Goal: Task Accomplishment & Management: Complete application form

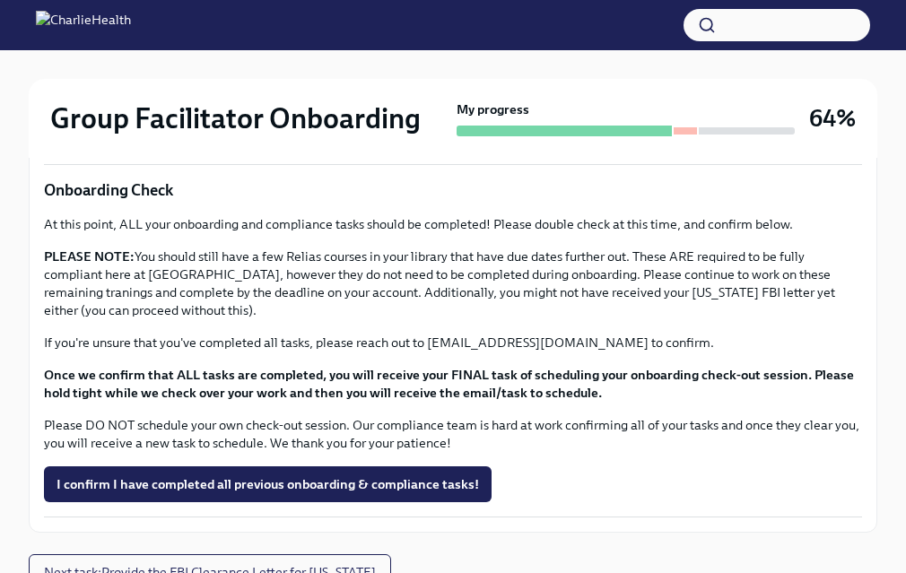
scroll to position [1594, 0]
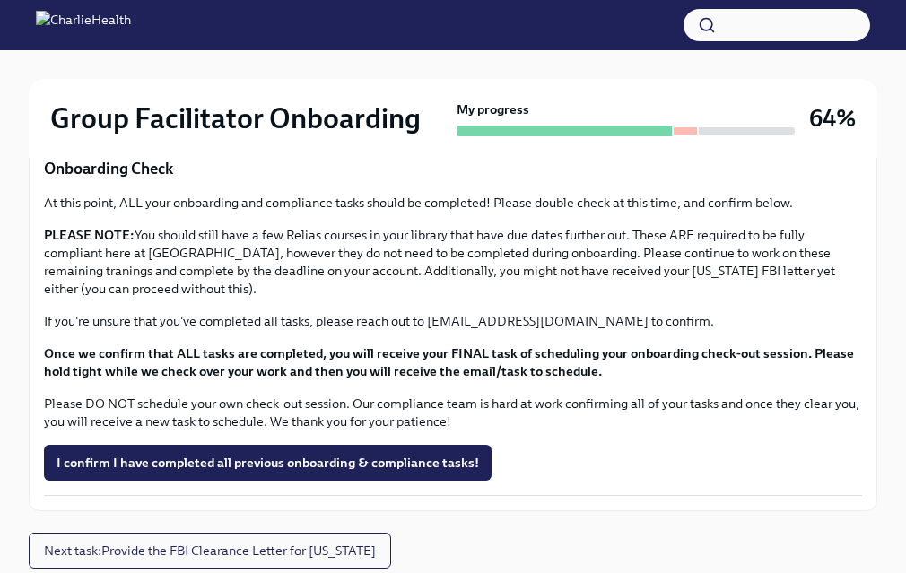
click at [312, 265] on p "PLEASE NOTE: You should still have a few Relias courses in your library that ha…" at bounding box center [453, 262] width 818 height 72
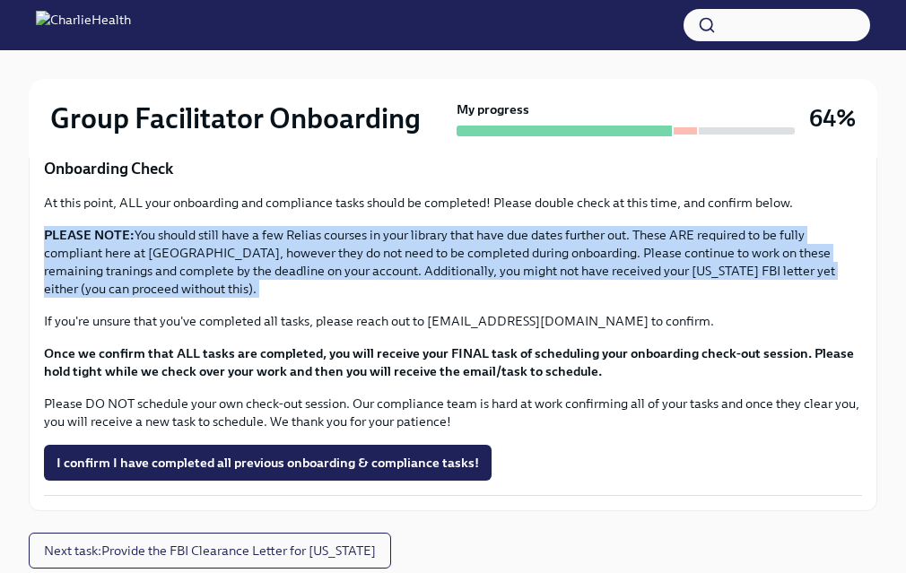
click at [321, 273] on p "PLEASE NOTE: You should still have a few Relias courses in your library that ha…" at bounding box center [453, 262] width 818 height 72
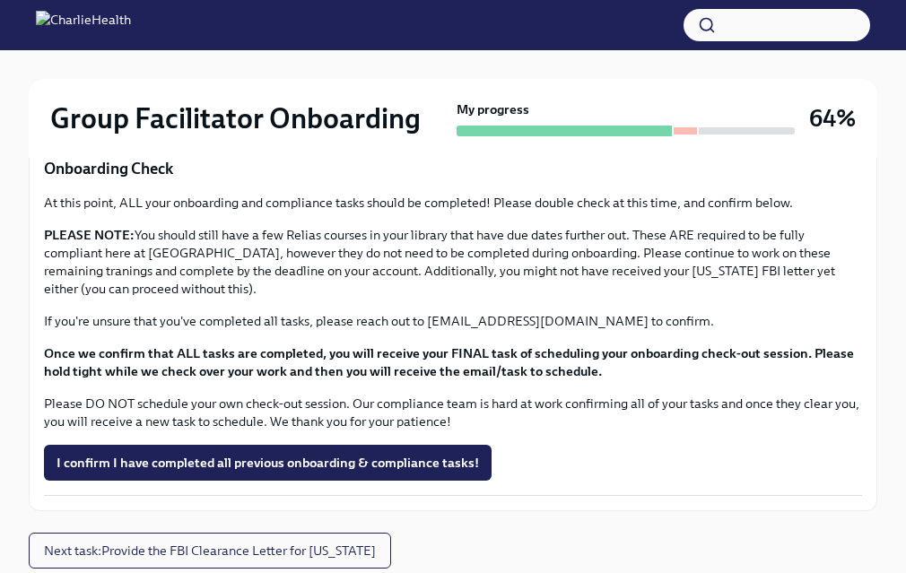
click at [321, 273] on p "PLEASE NOTE: You should still have a few Relias courses in your library that ha…" at bounding box center [453, 262] width 818 height 72
click at [323, 292] on p "PLEASE NOTE: You should still have a few Relias courses in your library that ha…" at bounding box center [453, 262] width 818 height 72
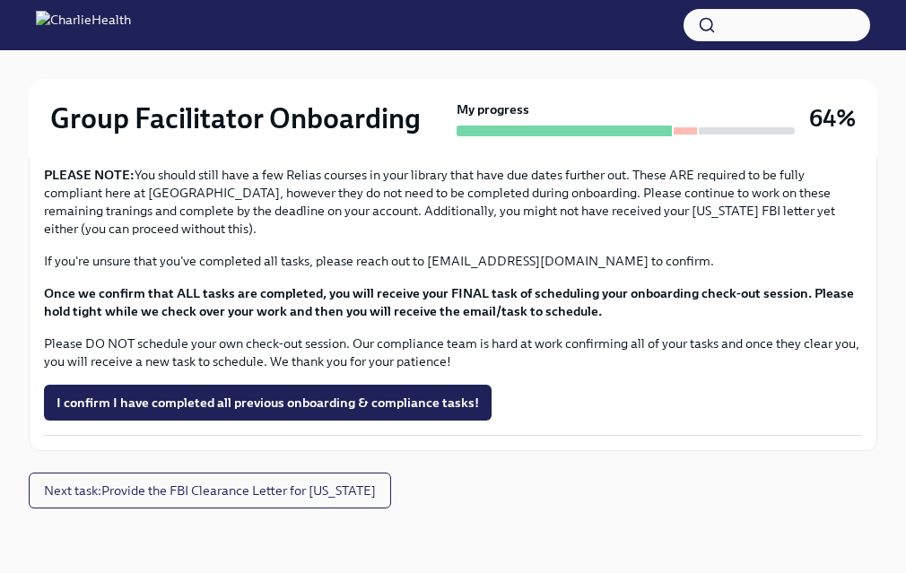
click at [293, 287] on strong "Once we confirm that ALL tasks are completed, you will receive your FINAL task …" at bounding box center [449, 302] width 810 height 34
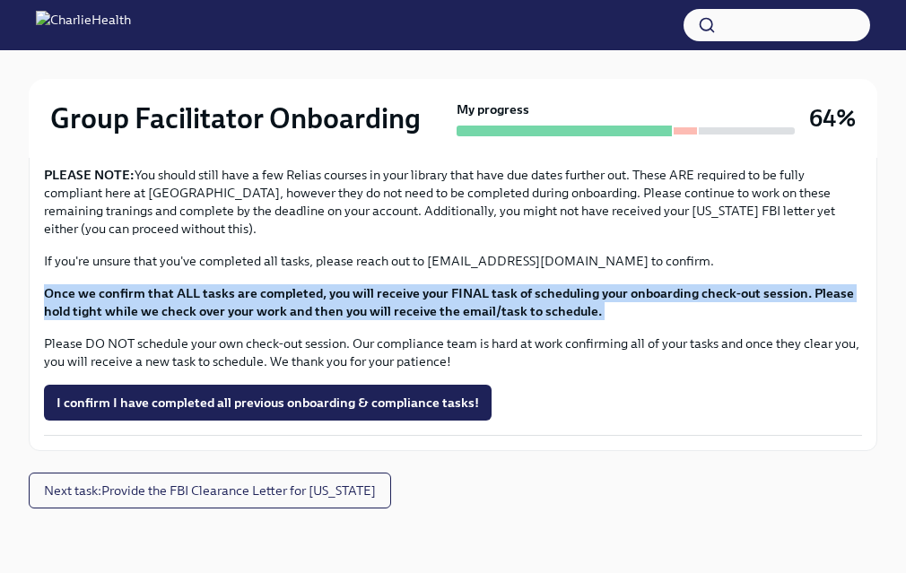
click at [292, 309] on strong "Once we confirm that ALL tasks are completed, you will receive your FINAL task …" at bounding box center [449, 302] width 810 height 34
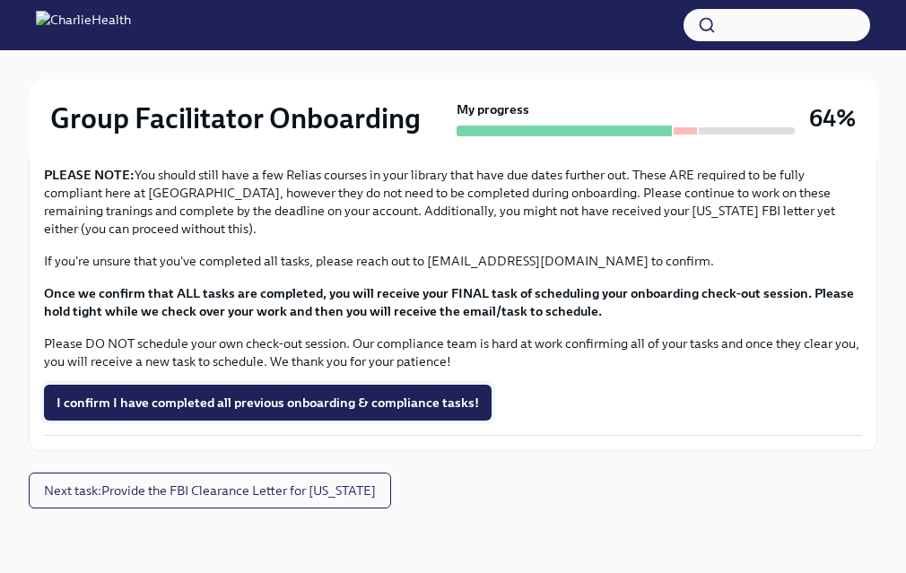
click at [265, 410] on span "I confirm I have completed all previous onboarding & compliance tasks!" at bounding box center [268, 403] width 422 height 18
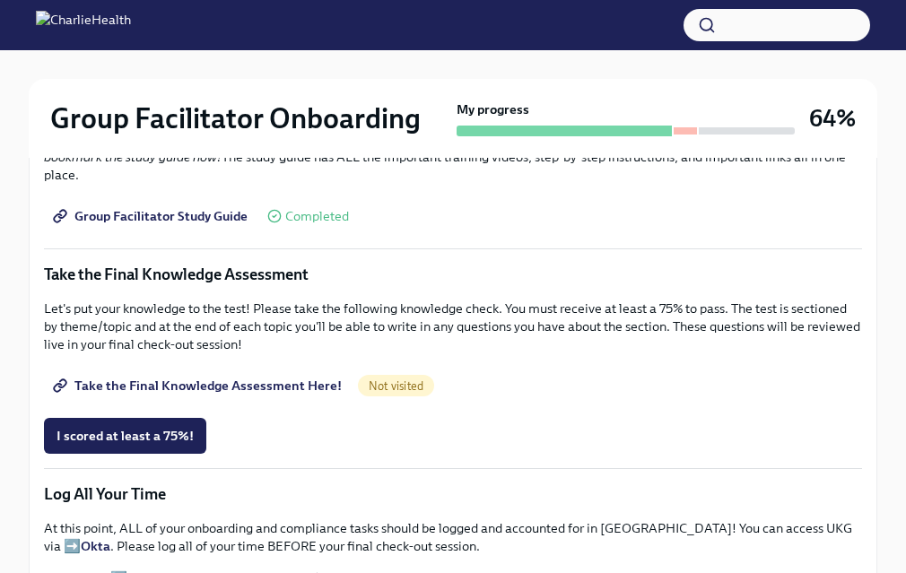
scroll to position [1081, 0]
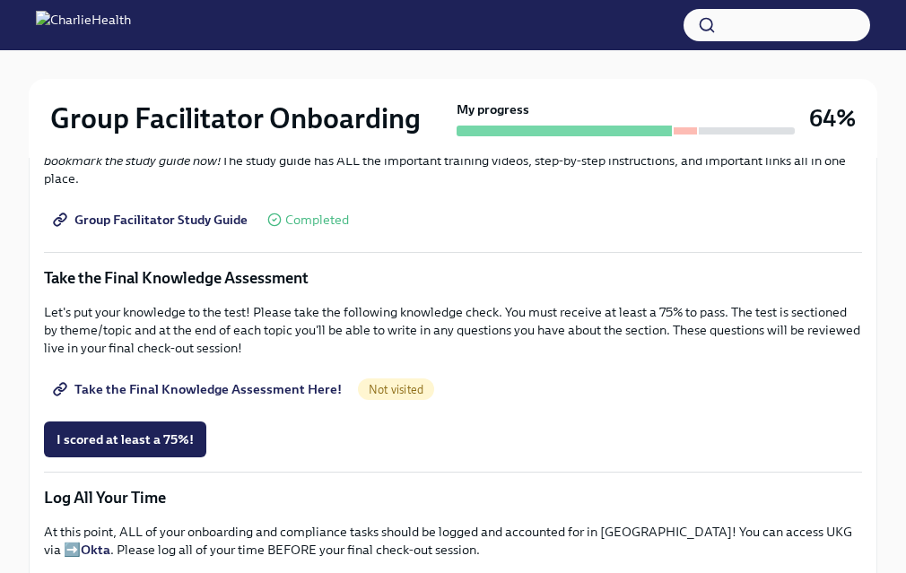
click at [221, 379] on link "Take the Final Knowledge Assessment Here!" at bounding box center [199, 389] width 310 height 36
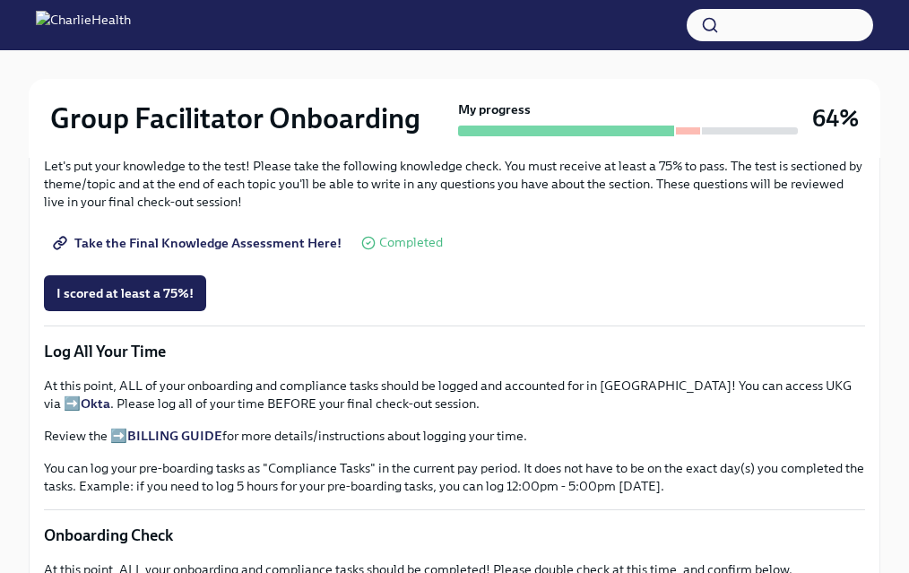
scroll to position [1231, 0]
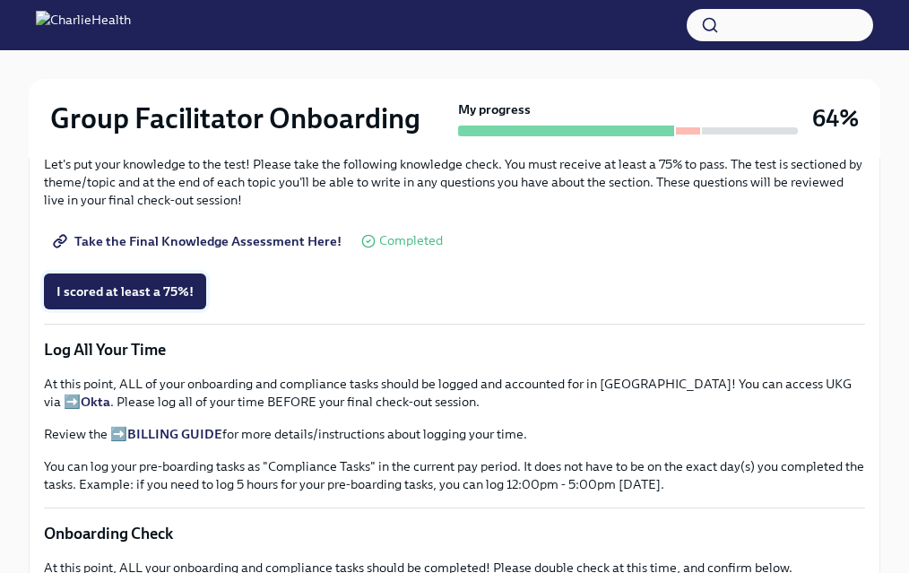
click at [117, 291] on span "I scored at least a 75%!" at bounding box center [125, 292] width 137 height 18
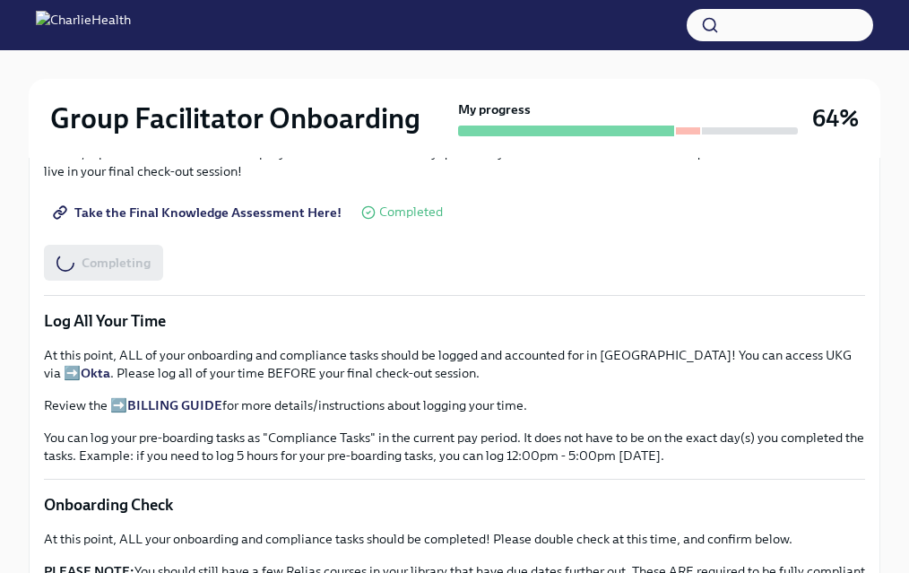
scroll to position [1267, 0]
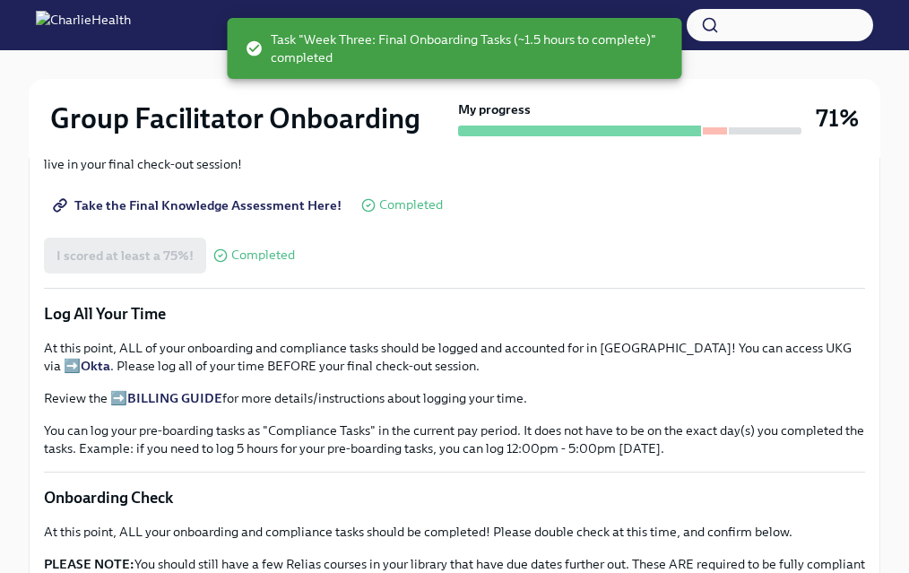
click at [172, 393] on strong "BILLING GUIDE" at bounding box center [174, 398] width 95 height 16
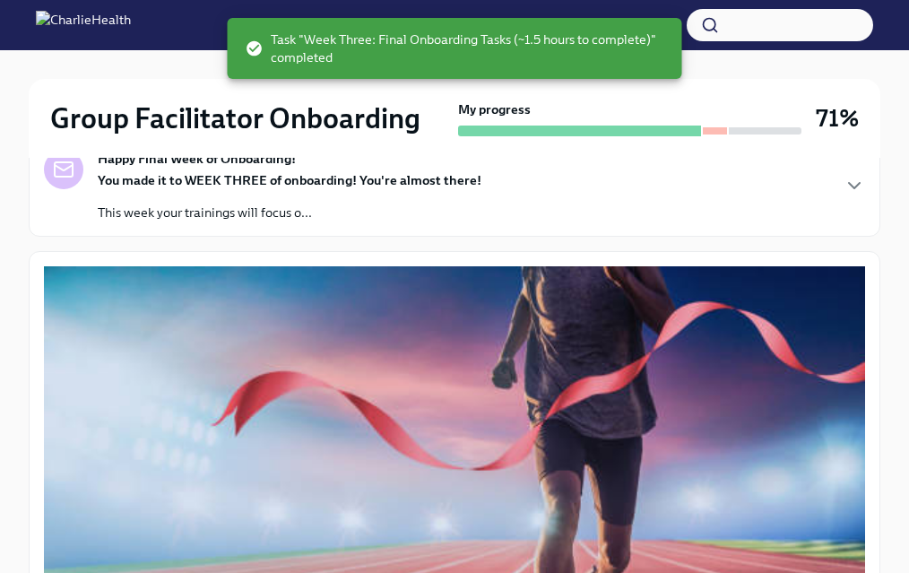
scroll to position [0, 0]
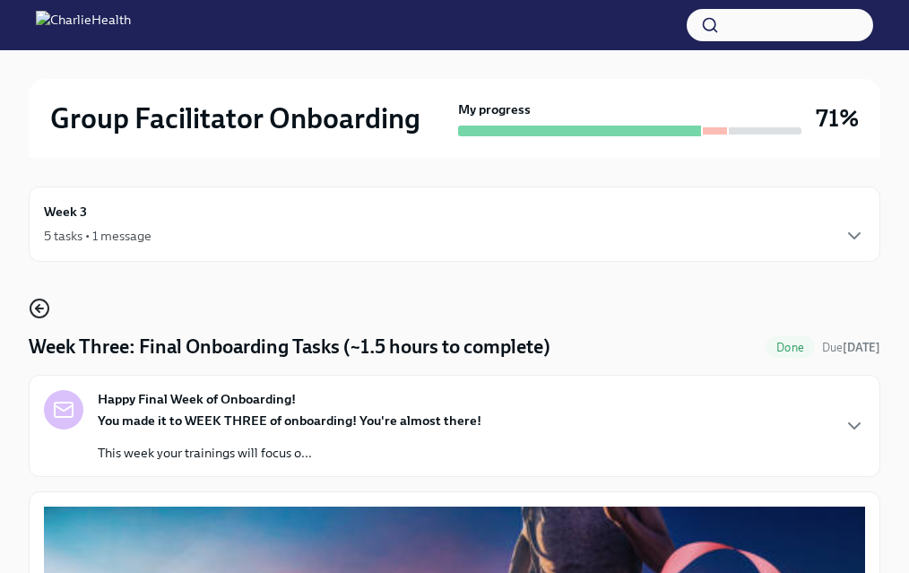
click at [46, 300] on icon "button" at bounding box center [40, 309] width 22 height 22
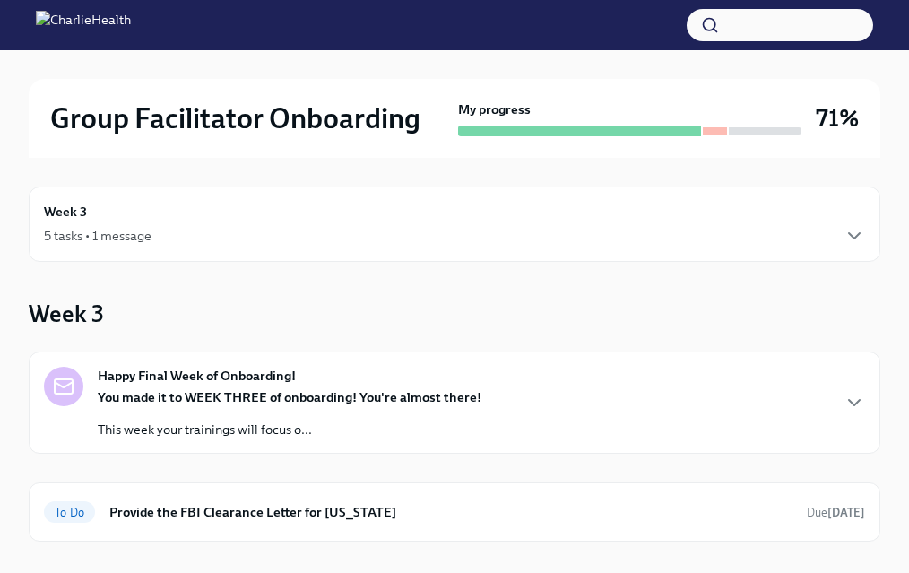
click at [239, 245] on div "5 tasks • 1 message" at bounding box center [455, 236] width 822 height 22
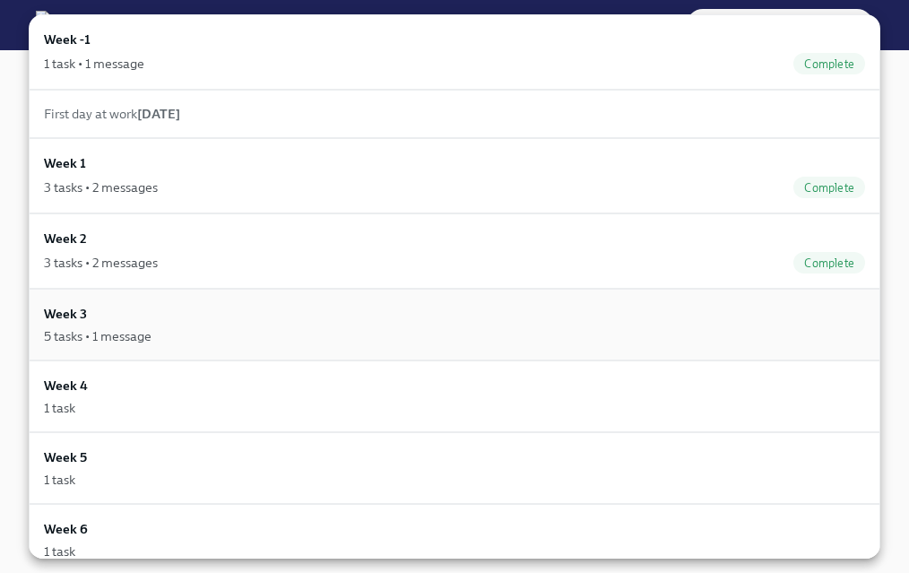
click at [116, 309] on div "Week 3 5 tasks • 1 message" at bounding box center [455, 324] width 822 height 41
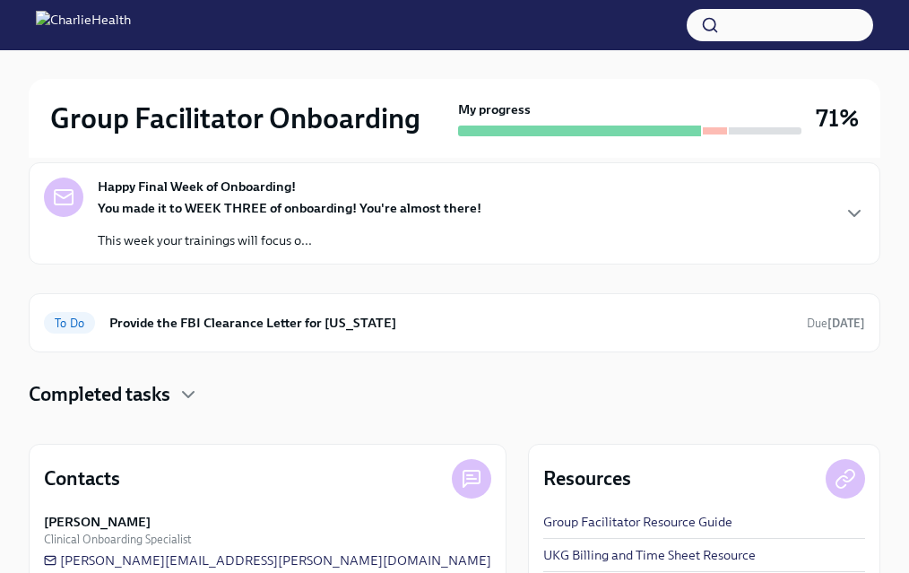
scroll to position [194, 0]
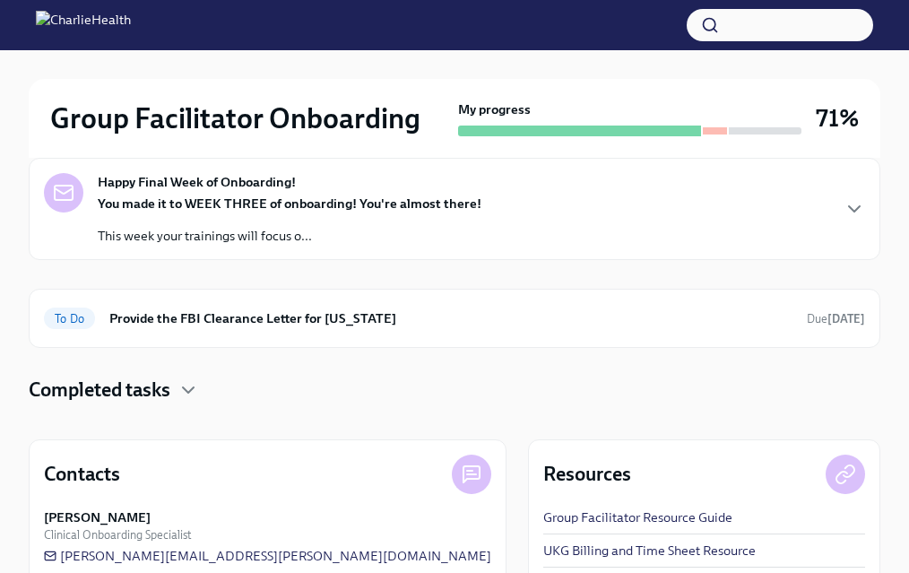
click at [834, 207] on div "Happy Final Week of Onboarding! You made it to WEEK THREE of onboarding! You're…" at bounding box center [455, 209] width 822 height 72
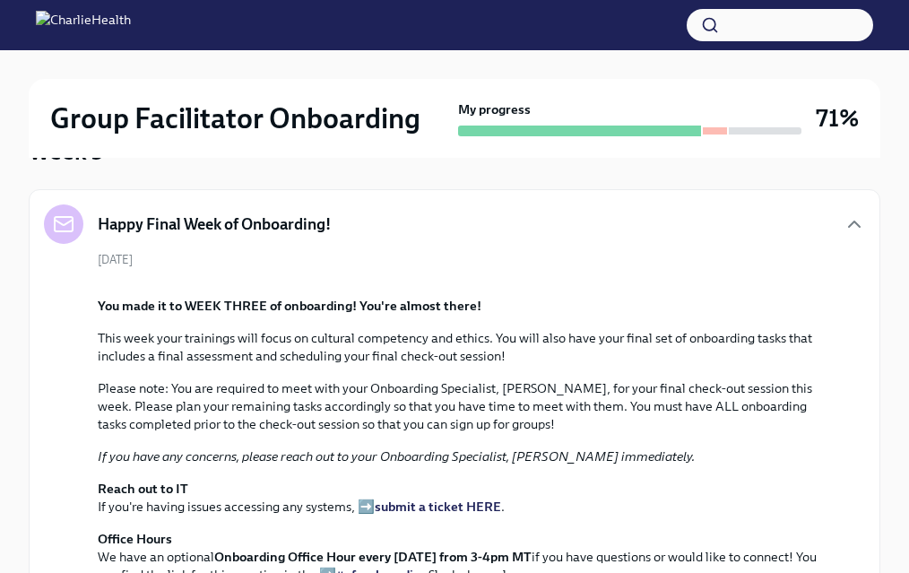
scroll to position [0, 0]
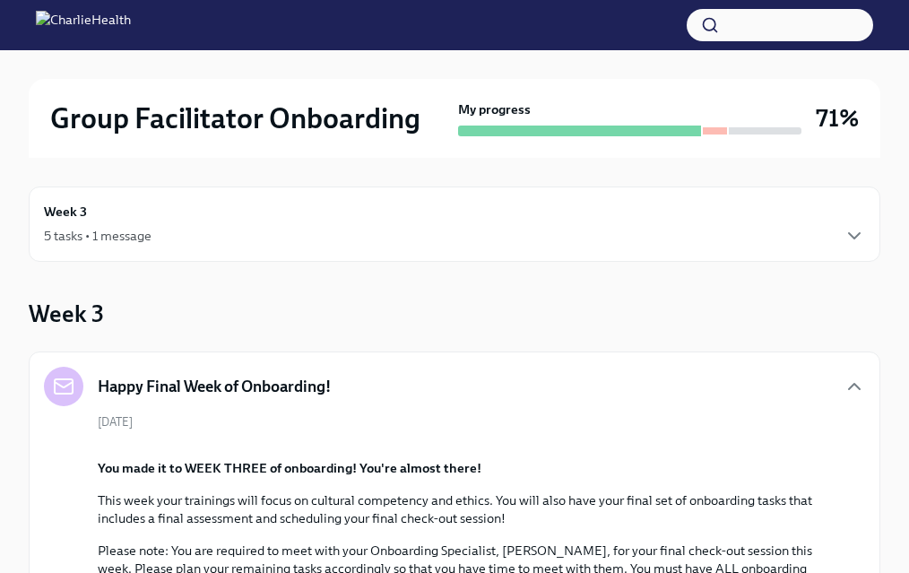
click at [116, 222] on div "Week 3 5 tasks • 1 message" at bounding box center [455, 224] width 822 height 45
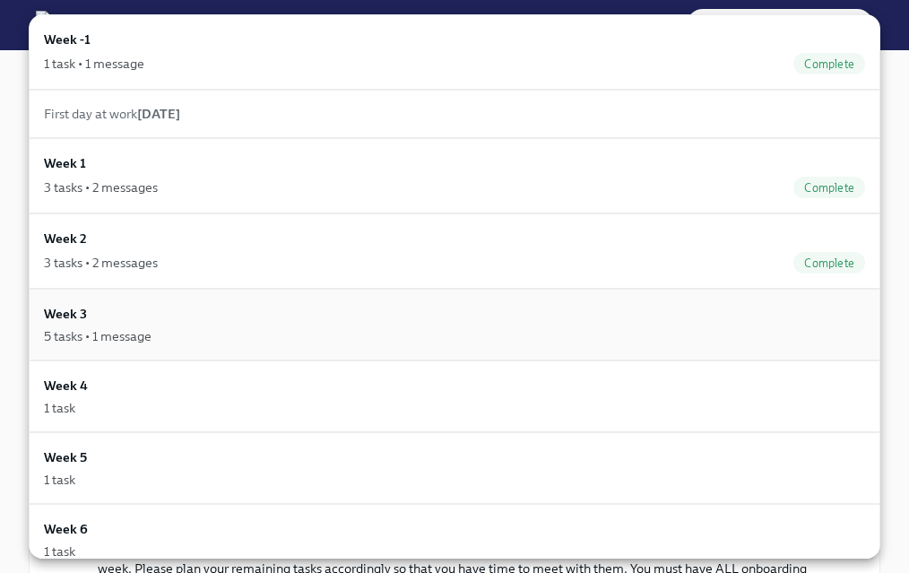
click at [227, 346] on div "Week 3 5 tasks • 1 message" at bounding box center [455, 325] width 852 height 72
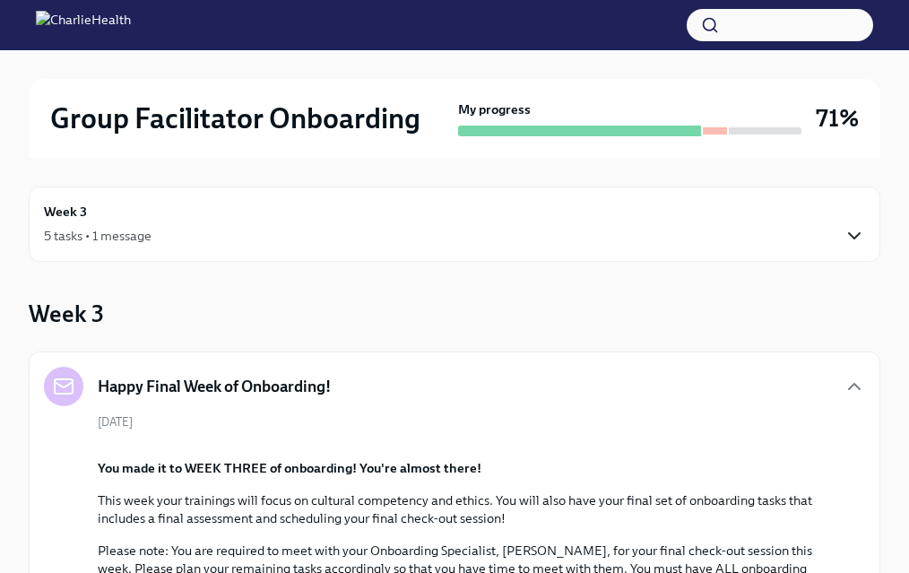
click at [844, 229] on icon "button" at bounding box center [855, 236] width 22 height 22
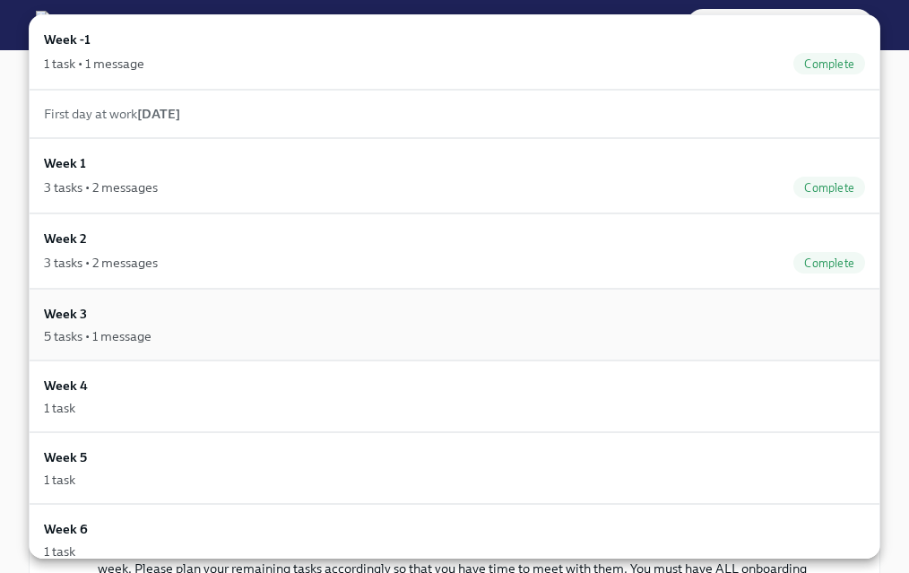
click at [451, 311] on div "Week 3 5 tasks • 1 message" at bounding box center [455, 324] width 822 height 41
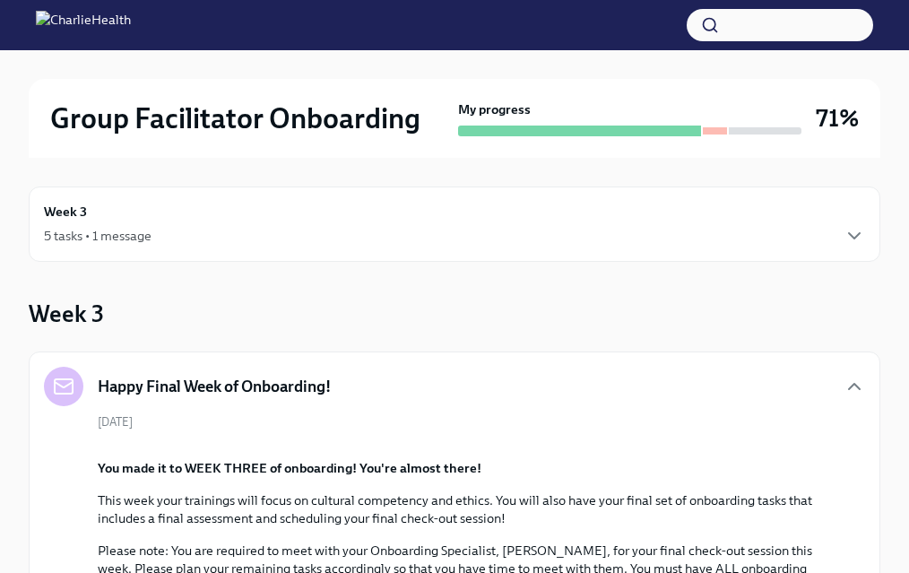
click at [451, 311] on div "1 task" at bounding box center [348, 311] width 616 height 10
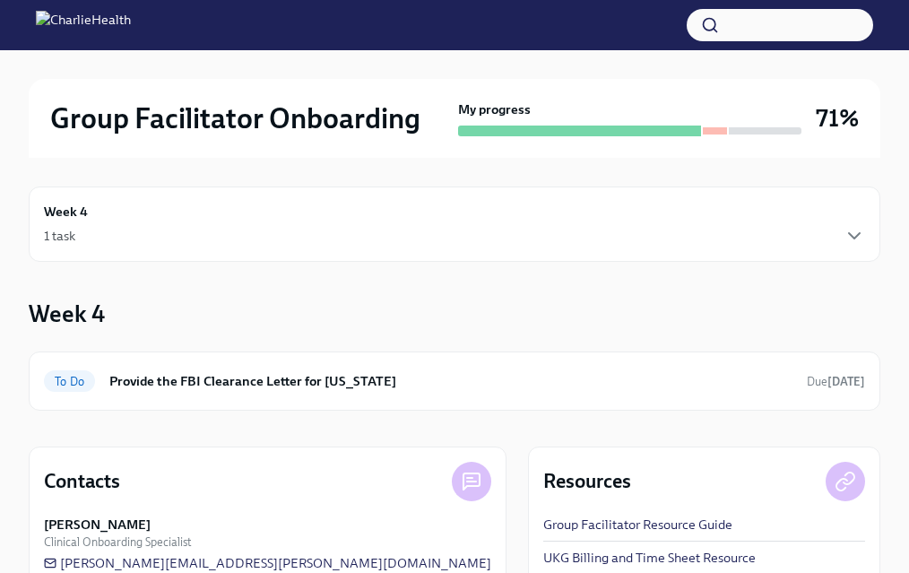
click at [451, 311] on div "Week 4 To Do Provide the FBI Clearance Letter for [US_STATE] Due [DATE]" at bounding box center [455, 354] width 852 height 113
click at [533, 240] on div "1 task" at bounding box center [455, 236] width 822 height 22
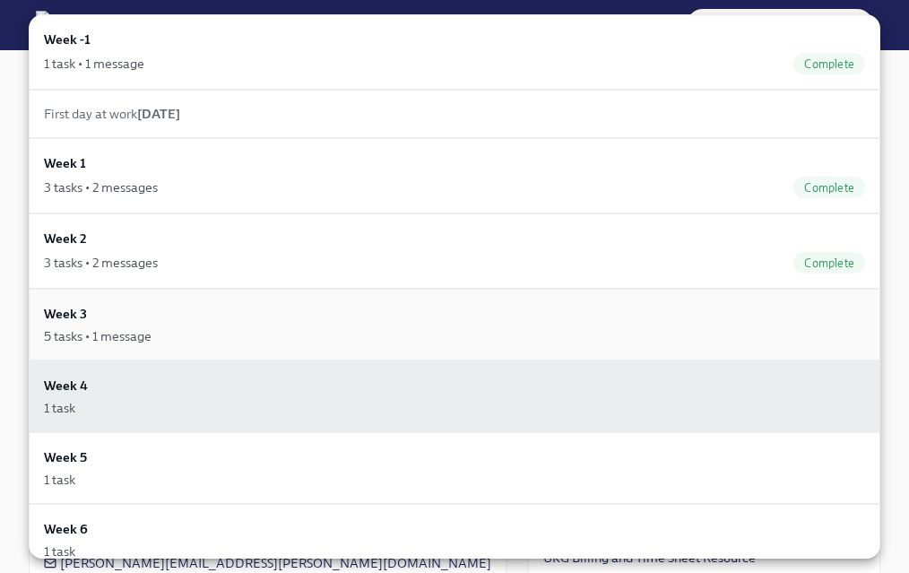
click at [123, 340] on div "5 tasks • 1 message" at bounding box center [98, 336] width 108 height 18
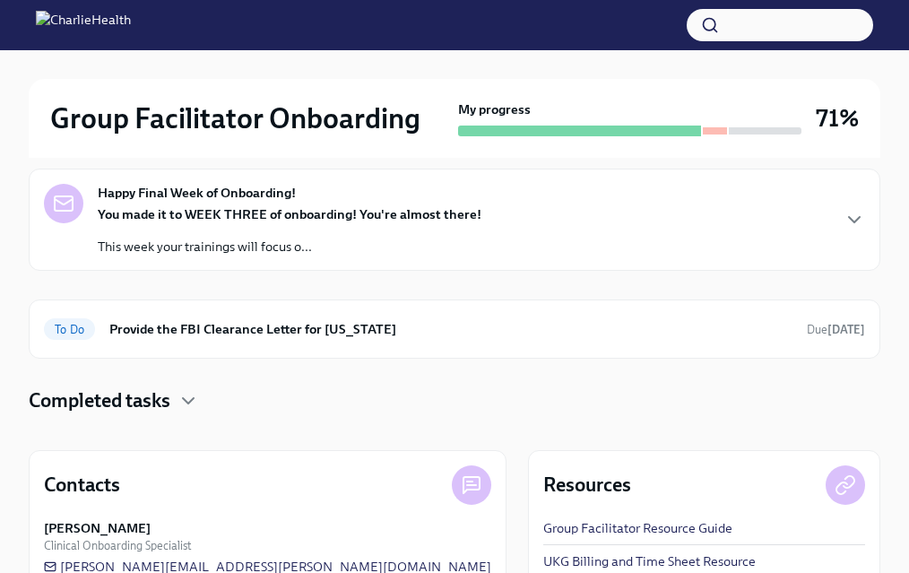
scroll to position [187, 0]
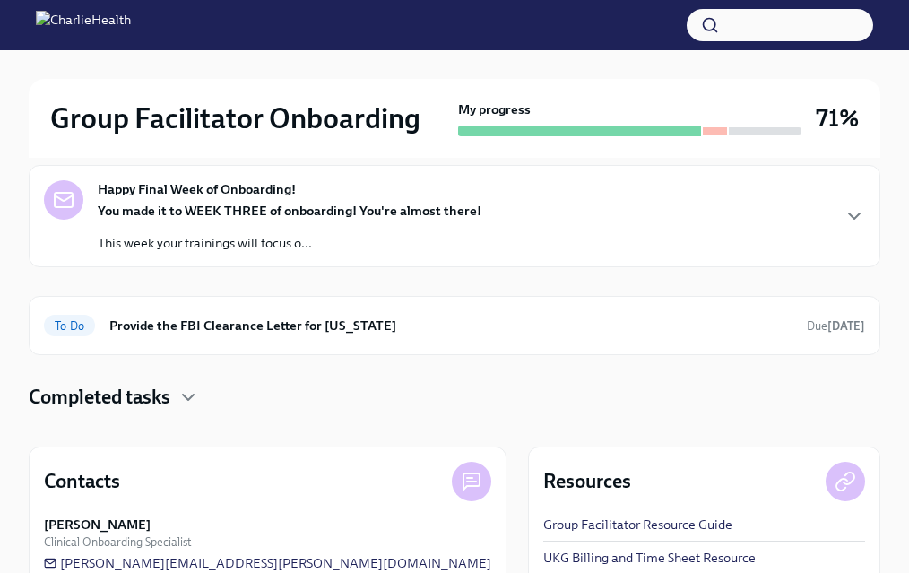
click at [809, 212] on div "Happy Final Week of Onboarding! You made it to WEEK THREE of onboarding! You're…" at bounding box center [455, 216] width 822 height 72
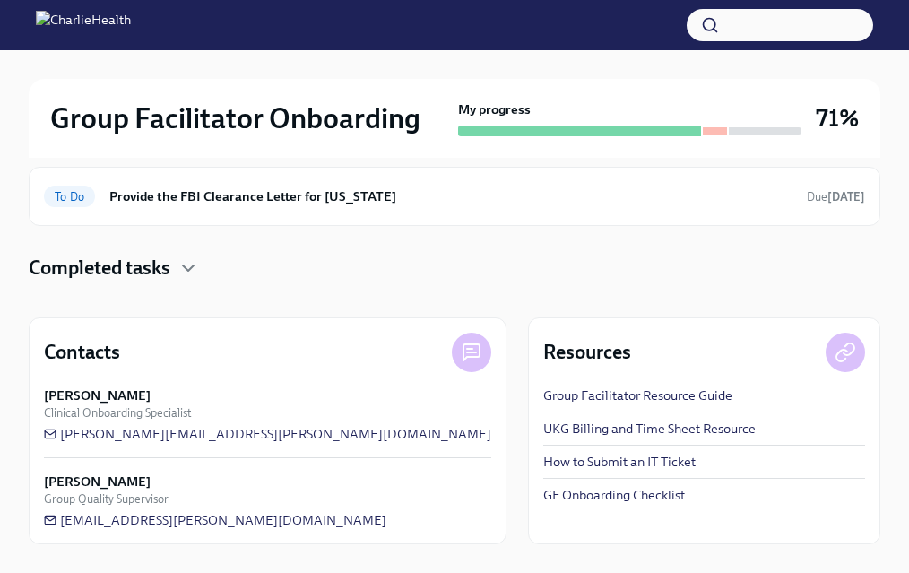
scroll to position [1039, 0]
click at [185, 260] on icon "button" at bounding box center [189, 268] width 22 height 22
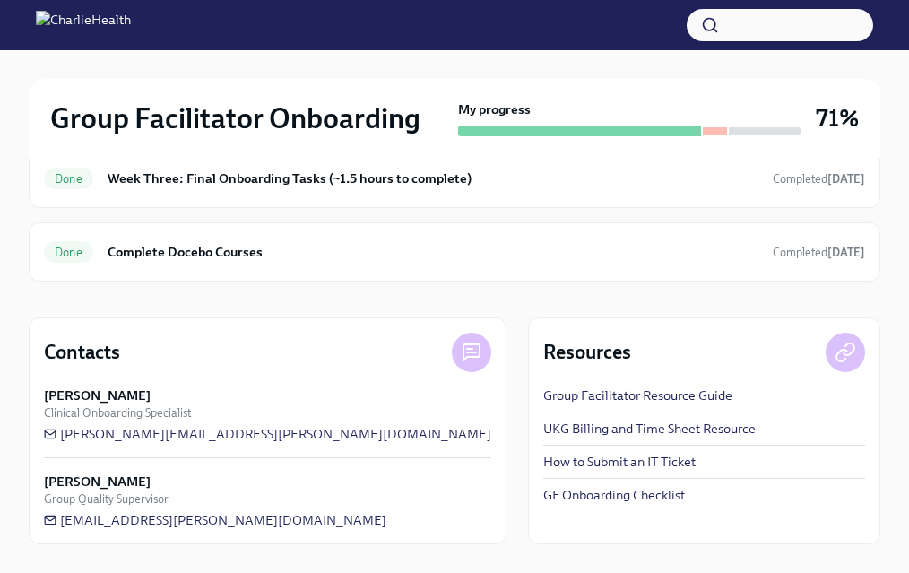
scroll to position [1151, 0]
click at [503, 41] on h6 "Week Three: Cultural Competence & Special Populations (~3 hours to complete)" at bounding box center [433, 32] width 651 height 20
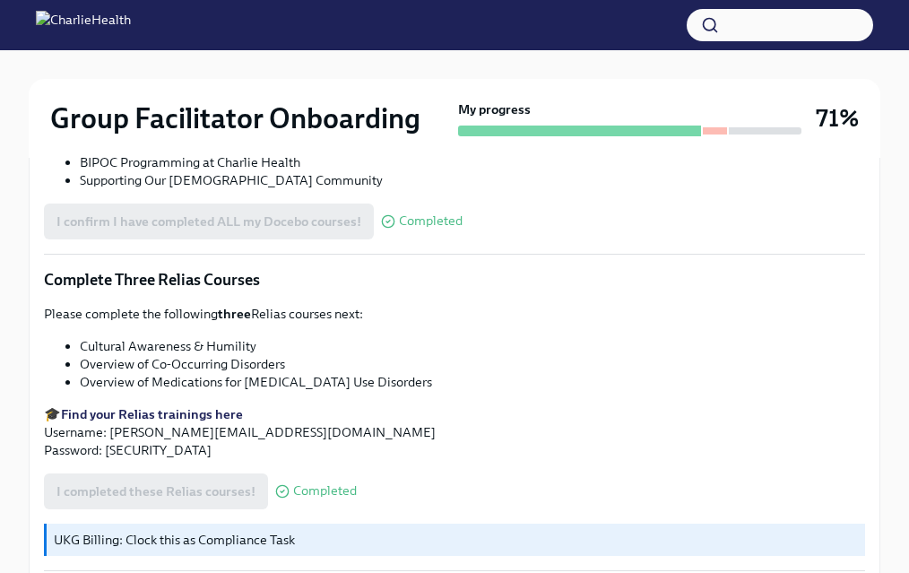
scroll to position [1534, 0]
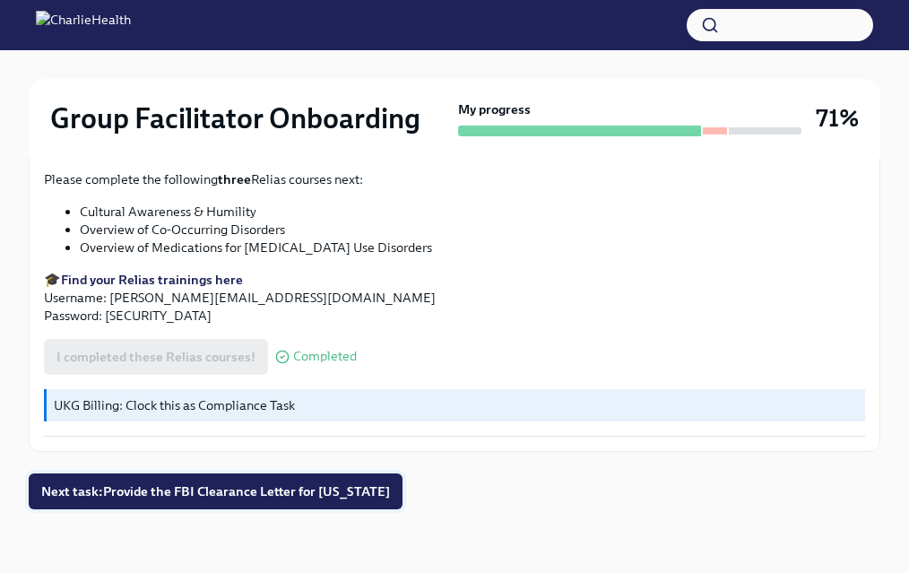
click at [278, 486] on span "Next task : Provide the FBI Clearance Letter for [US_STATE]" at bounding box center [215, 492] width 349 height 18
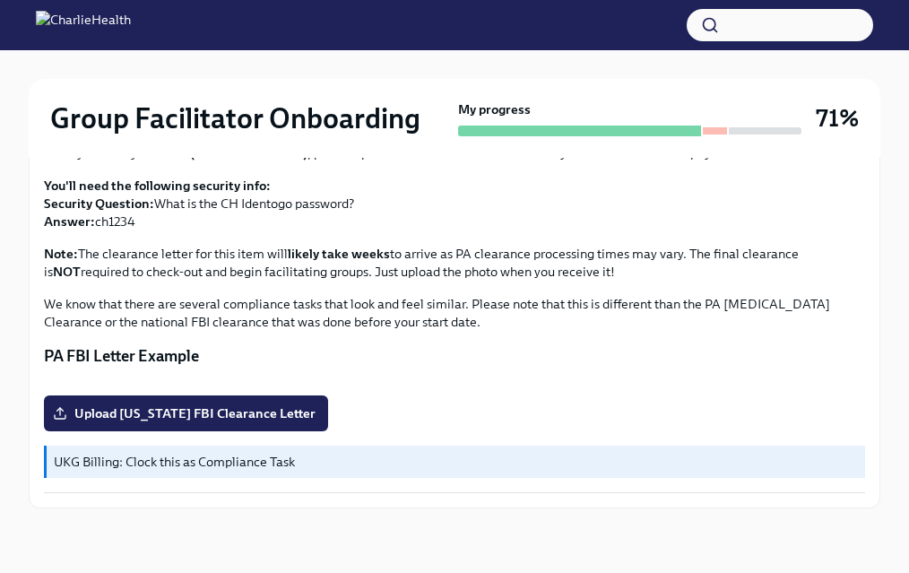
scroll to position [304, 0]
click at [326, 295] on p "We know that there are several compliance tasks that look and feel similar. Ple…" at bounding box center [455, 313] width 822 height 36
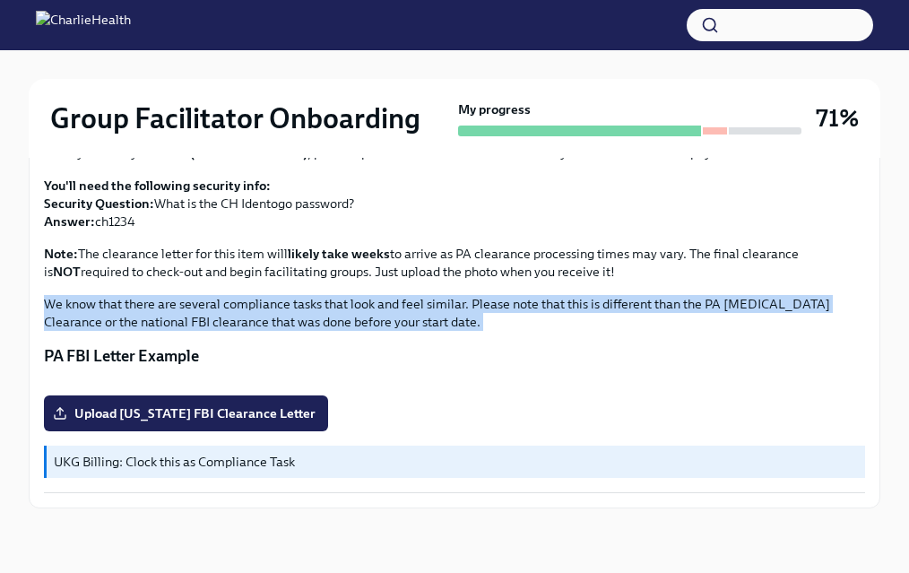
click at [324, 305] on div "Instructions for obtaining this letter will be emailed to your Charlie Health e…" at bounding box center [455, 302] width 822 height 381
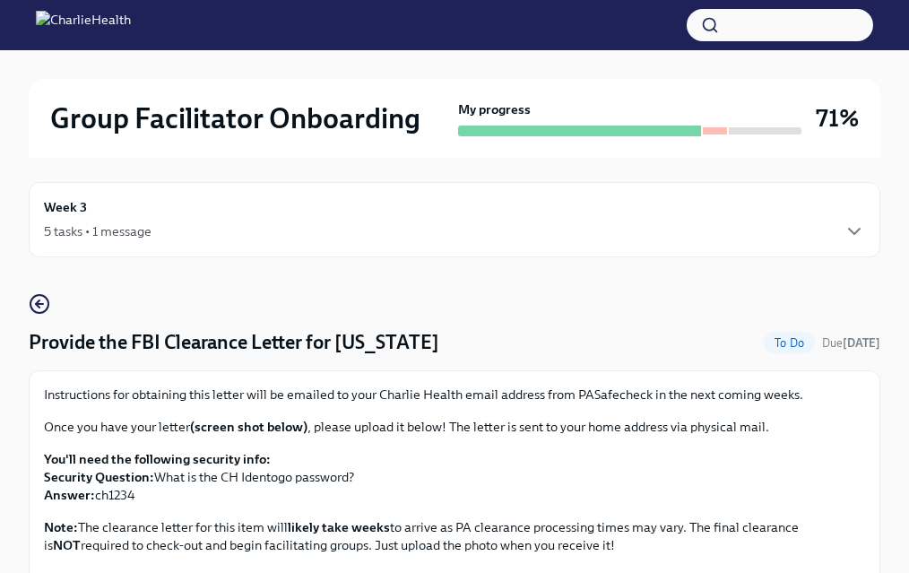
scroll to position [0, 0]
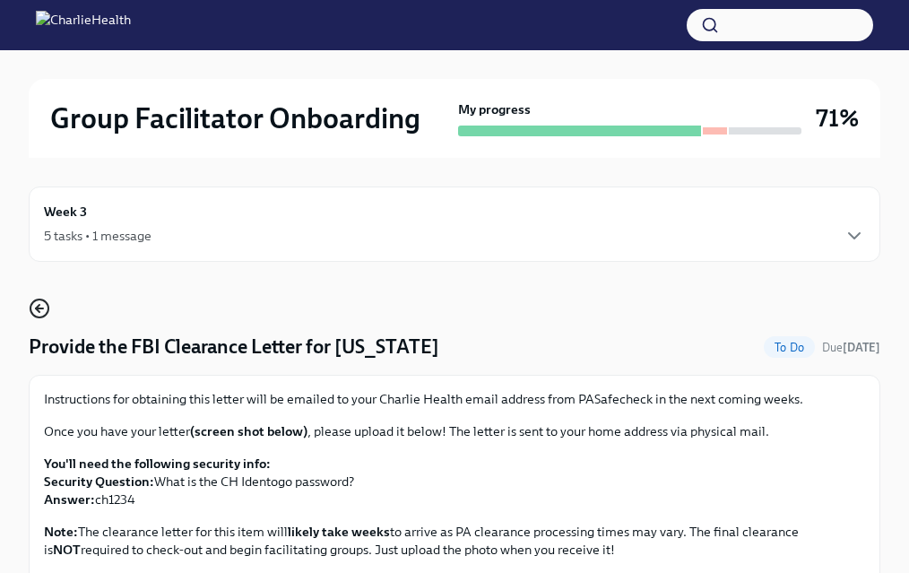
click at [37, 317] on circle "button" at bounding box center [39, 309] width 18 height 18
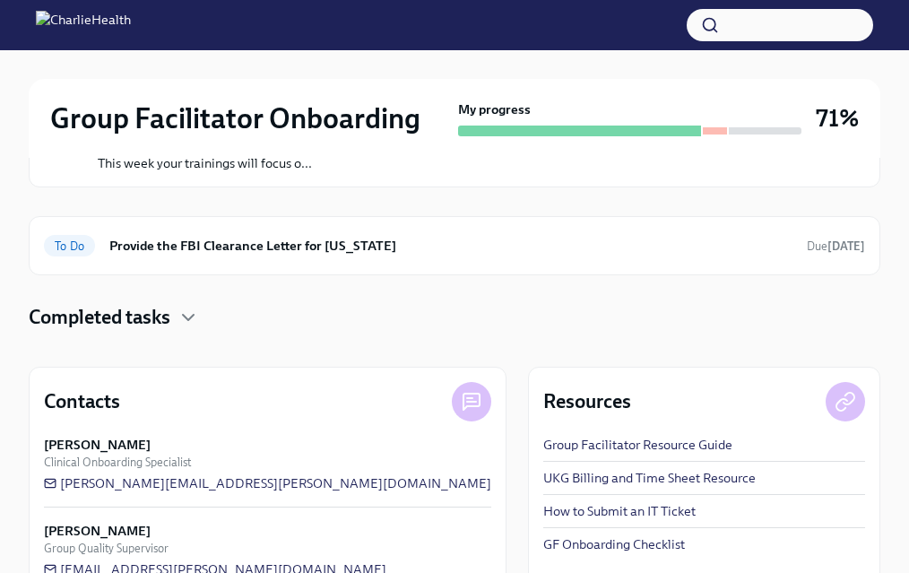
scroll to position [265, 0]
